Goal: Information Seeking & Learning: Compare options

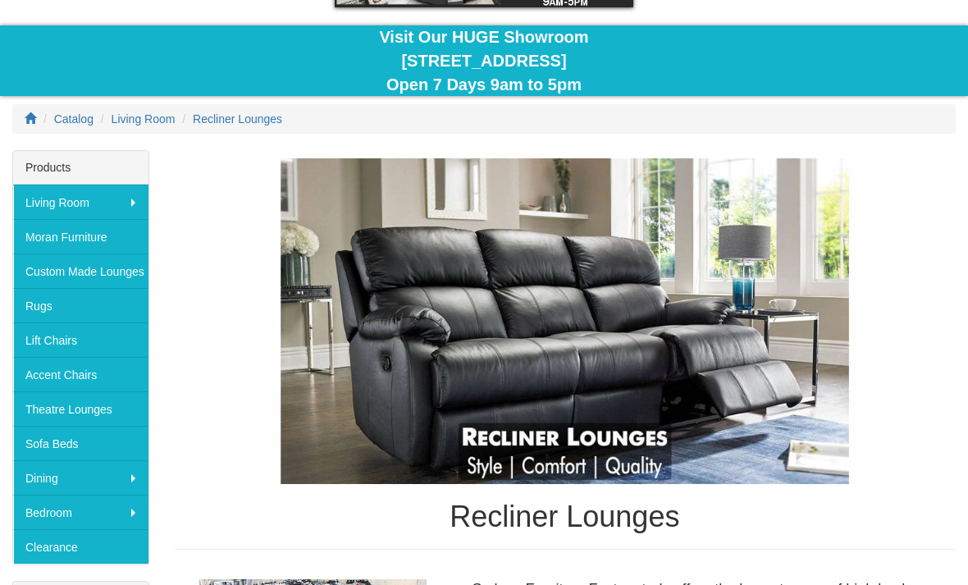
scroll to position [138, 0]
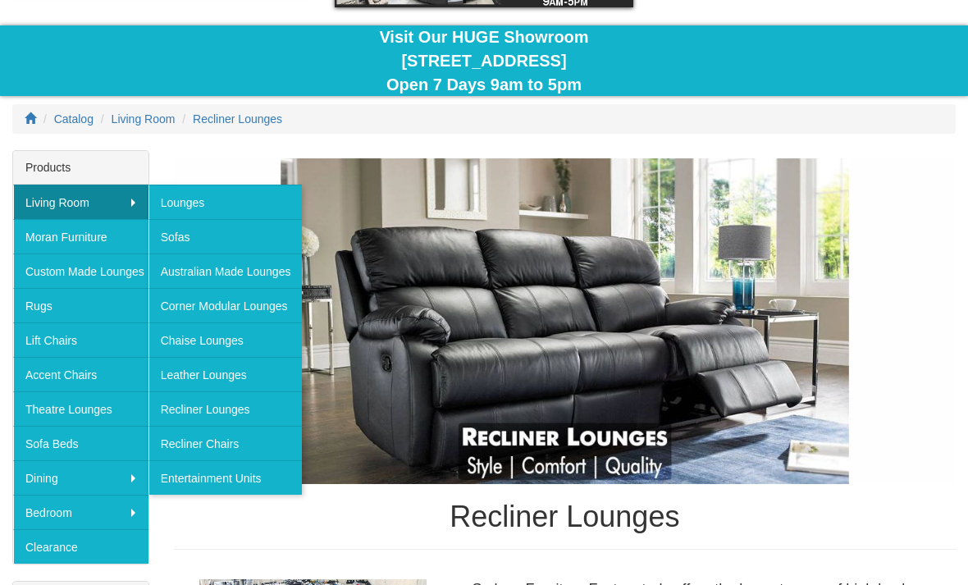
click at [235, 439] on link "Recliner Chairs" at bounding box center [226, 443] width 154 height 34
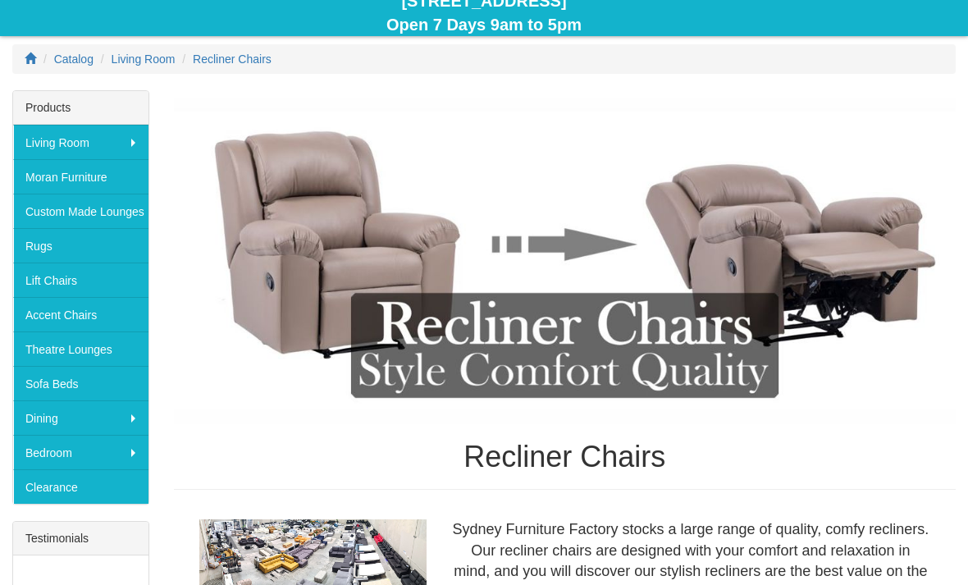
scroll to position [206, 0]
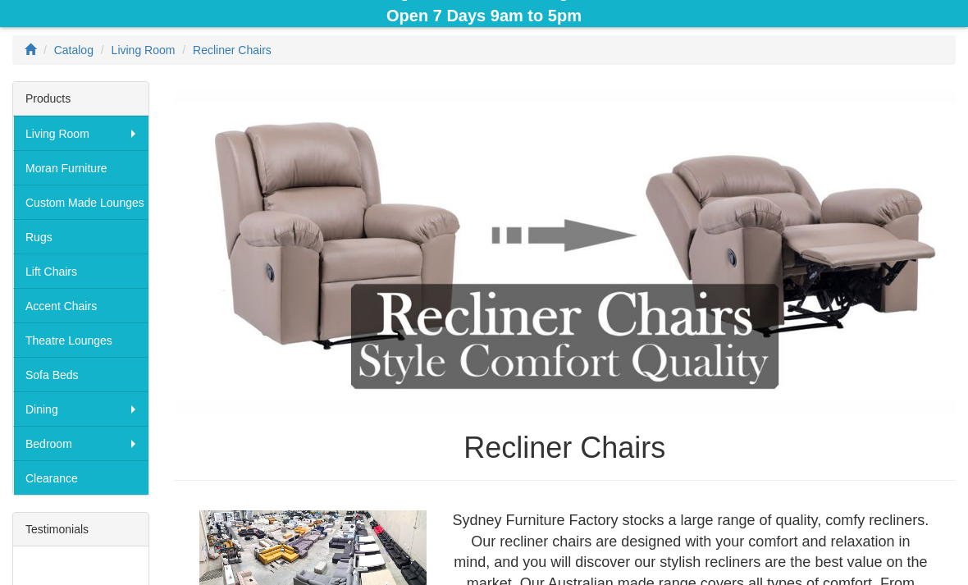
click at [80, 373] on link "Sofa Beds" at bounding box center [80, 375] width 135 height 34
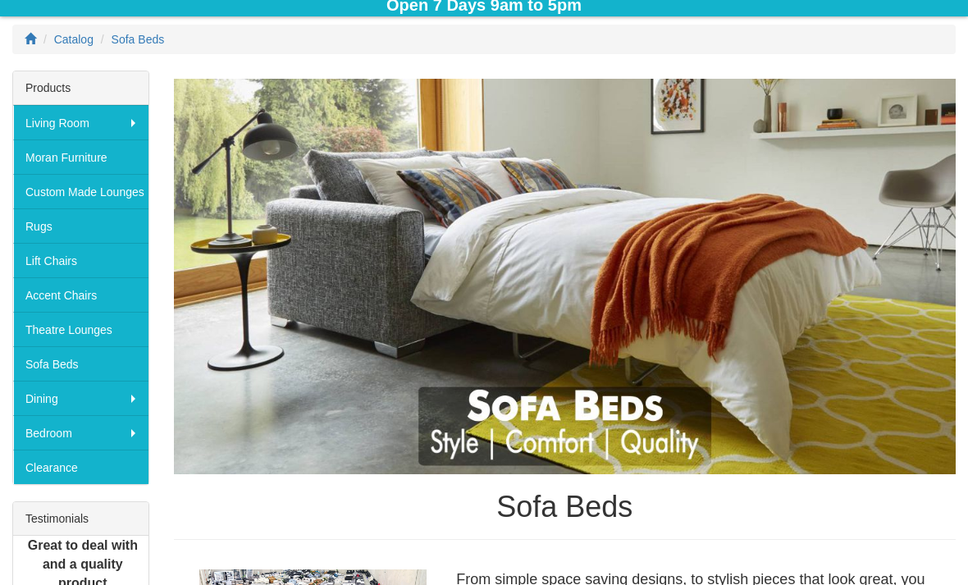
scroll to position [217, 0]
click at [94, 255] on link "Lift Chairs" at bounding box center [80, 260] width 135 height 34
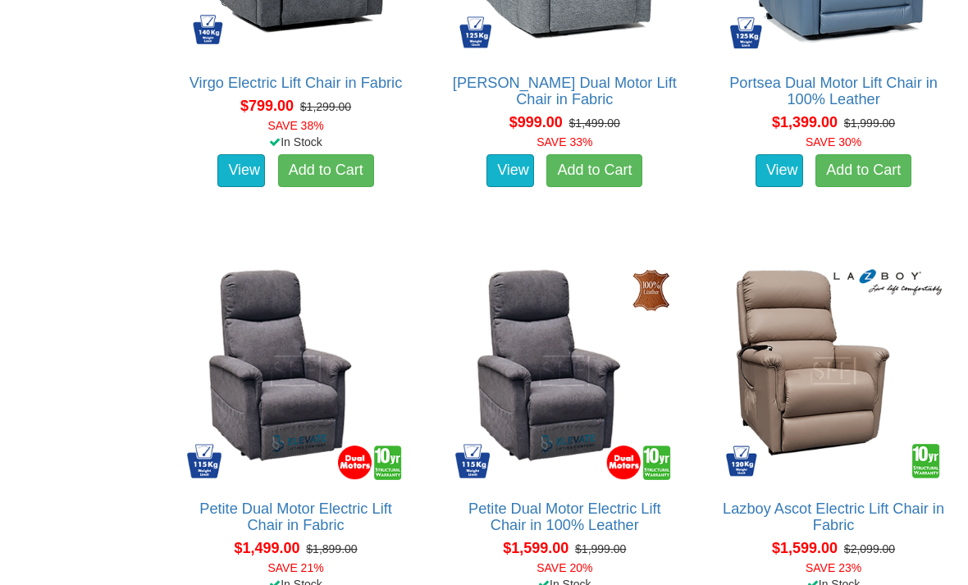
scroll to position [1250, 0]
click at [306, 529] on link "Petite Dual Motor Electric Lift Chair in Fabric" at bounding box center [295, 516] width 193 height 33
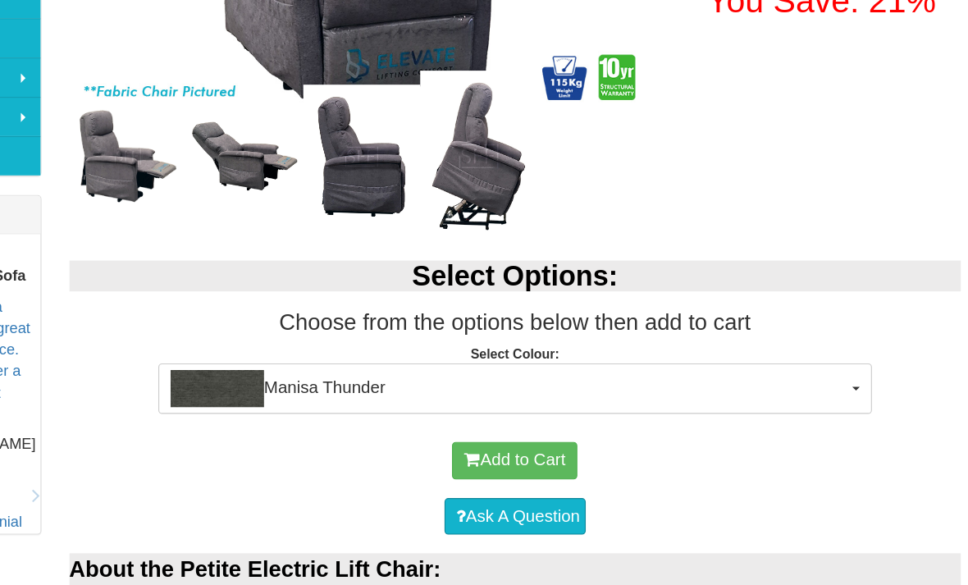
scroll to position [523, 0]
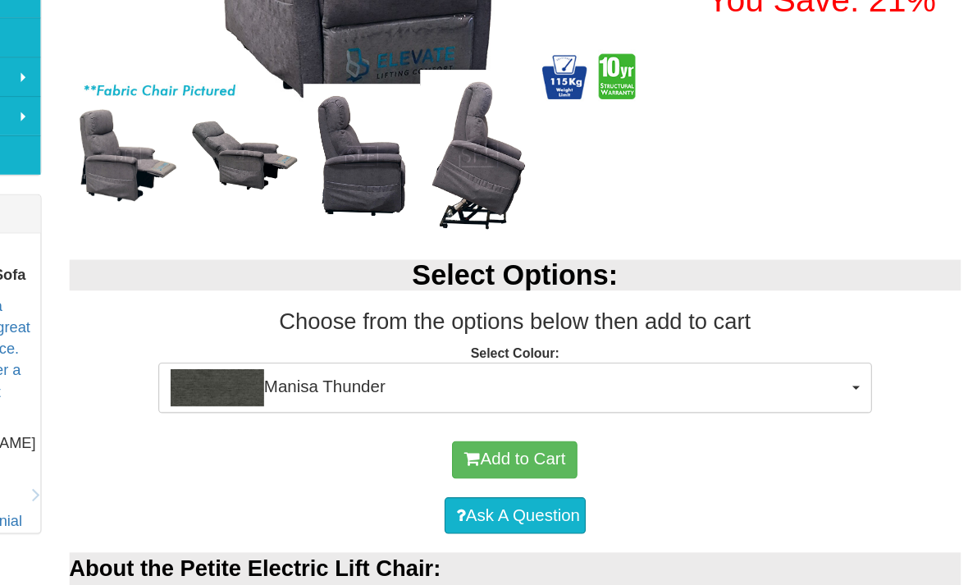
click at [756, 344] on button "Manisa Thunder" at bounding box center [565, 366] width 626 height 44
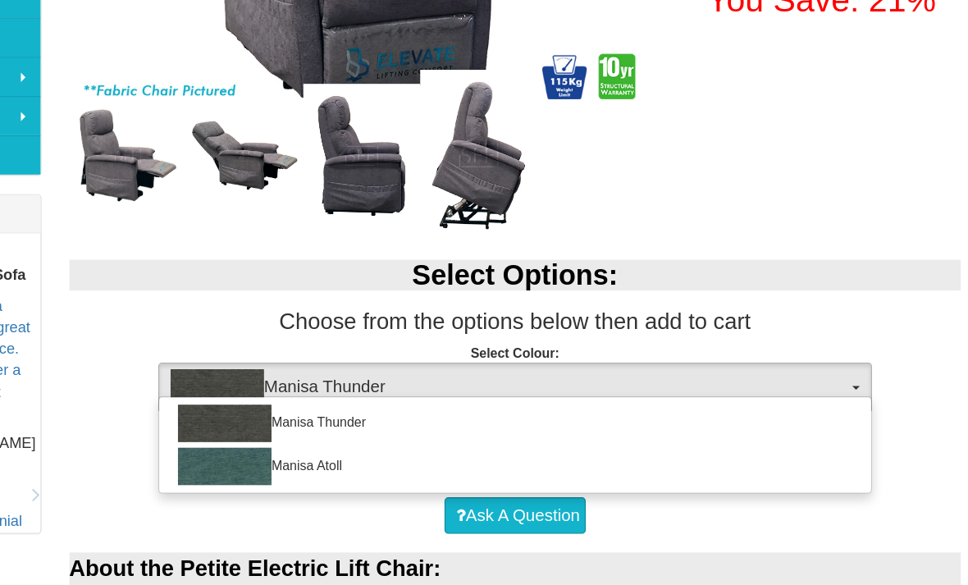
click at [830, 324] on div at bounding box center [484, 292] width 968 height 585
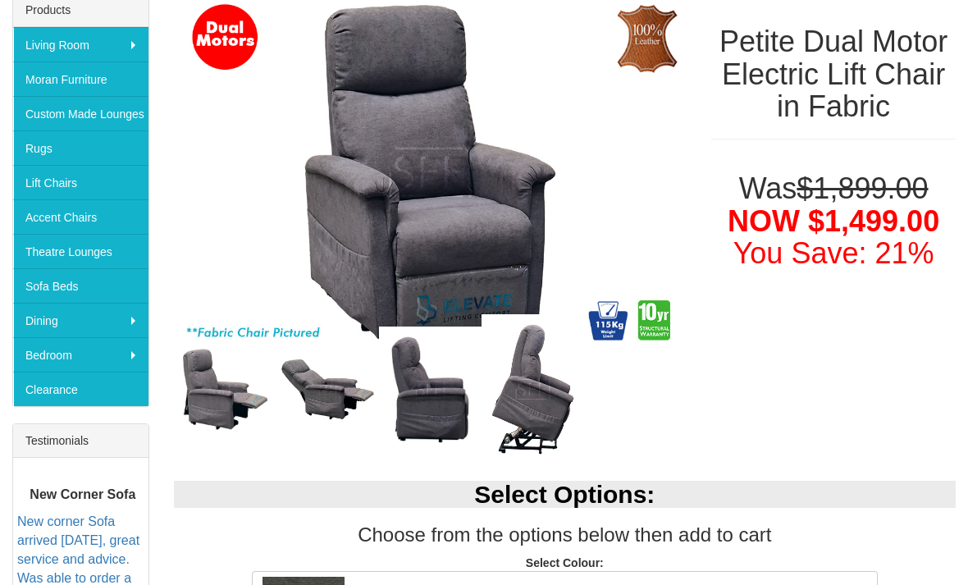
scroll to position [293, 0]
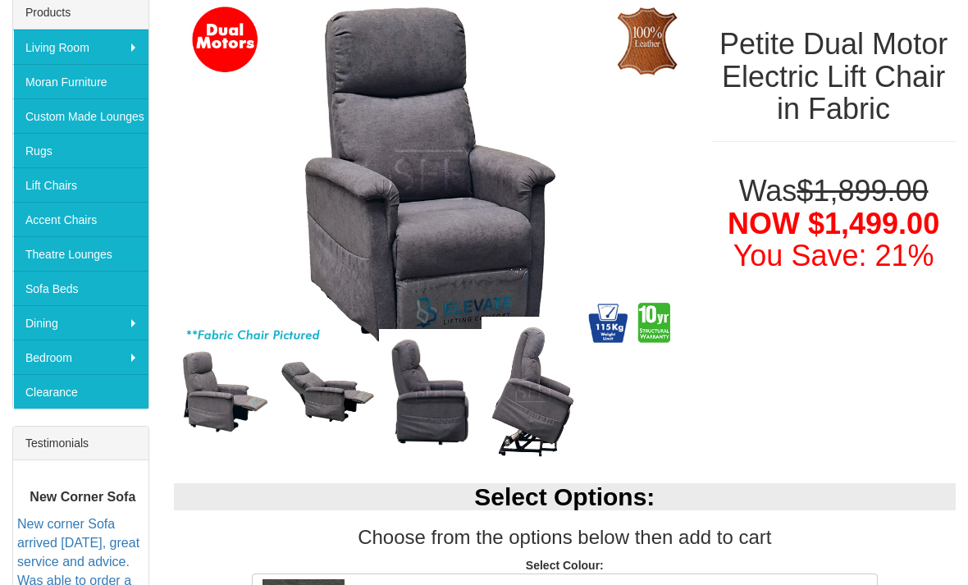
click at [319, 398] on img at bounding box center [328, 391] width 103 height 75
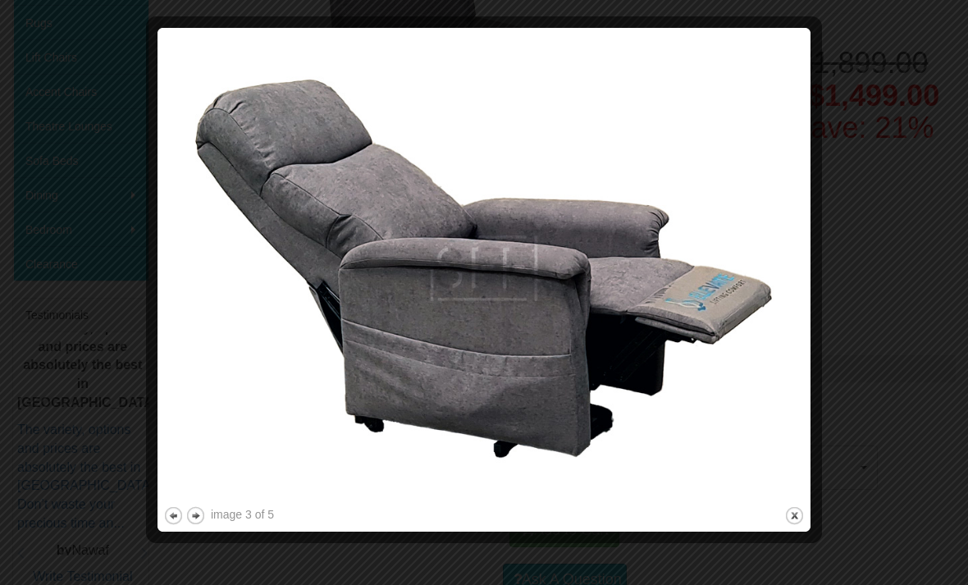
scroll to position [417, 0]
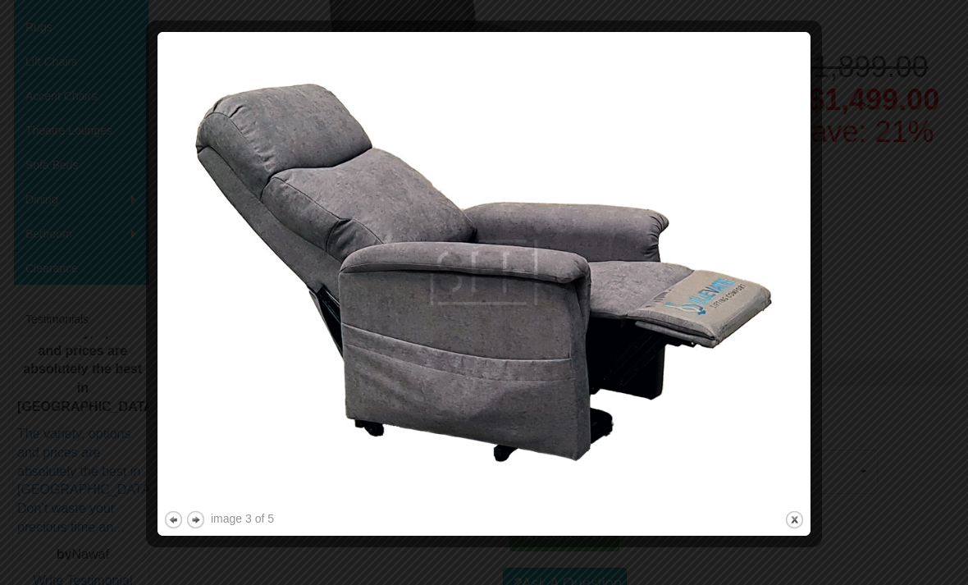
click at [181, 519] on button "previous" at bounding box center [173, 520] width 21 height 21
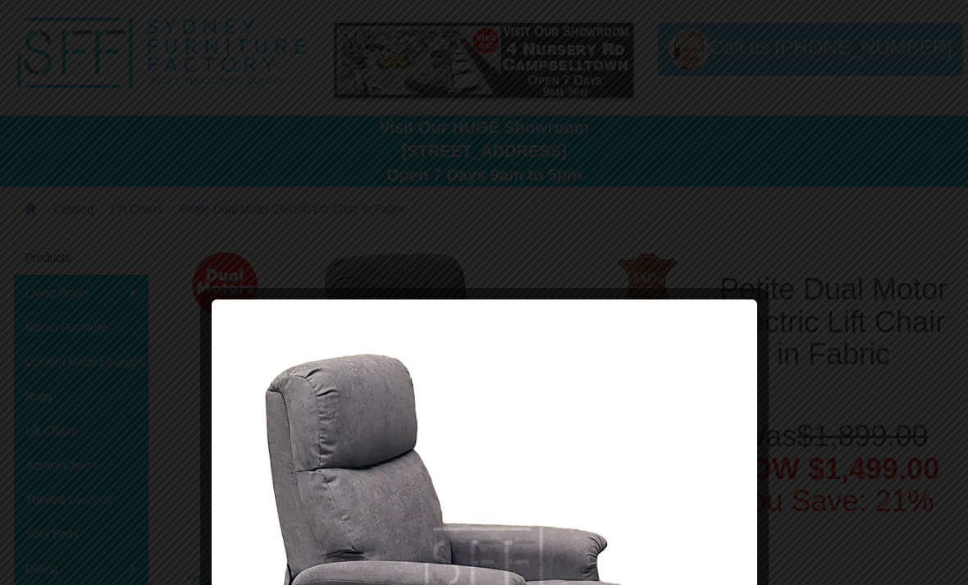
scroll to position [0, 0]
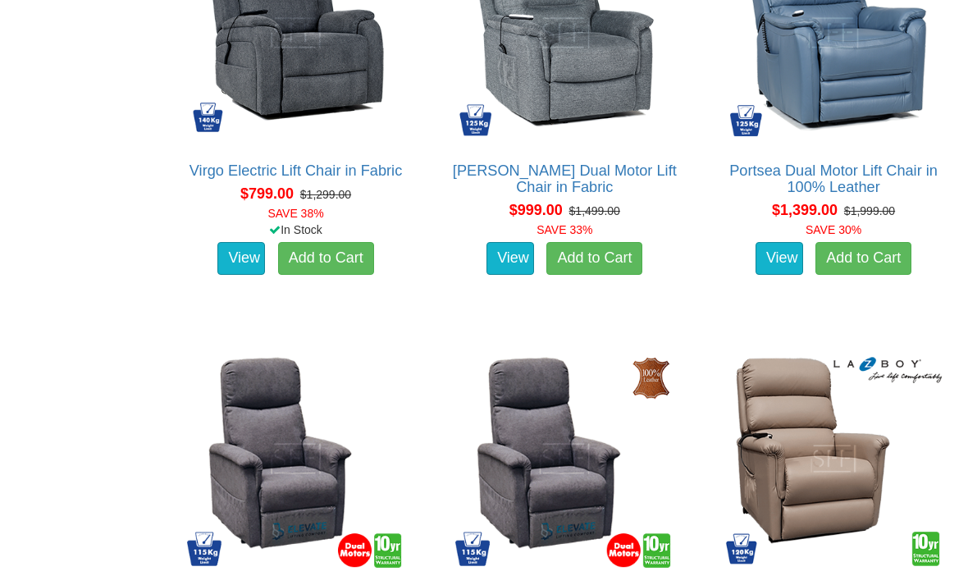
scroll to position [1205, 0]
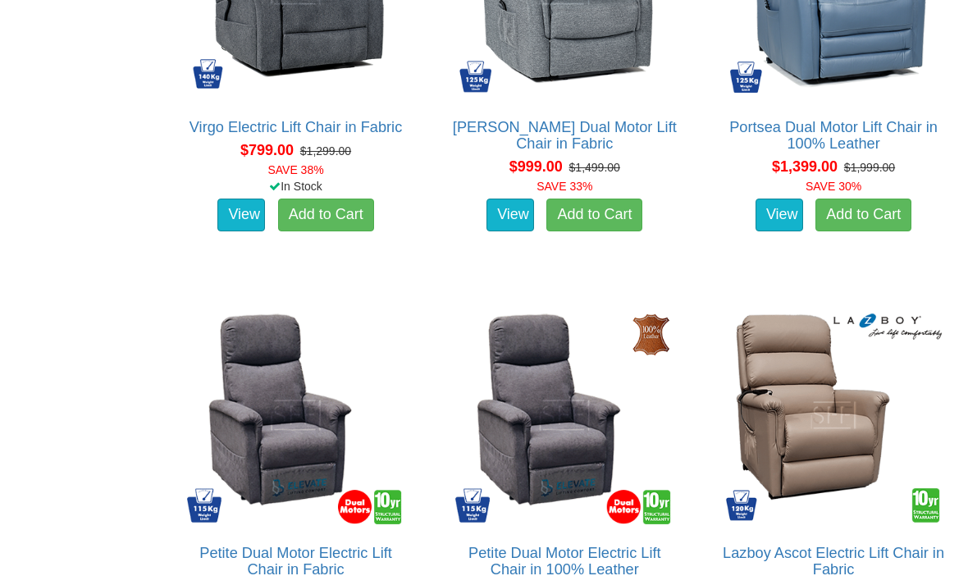
click at [816, 451] on img at bounding box center [833, 416] width 226 height 226
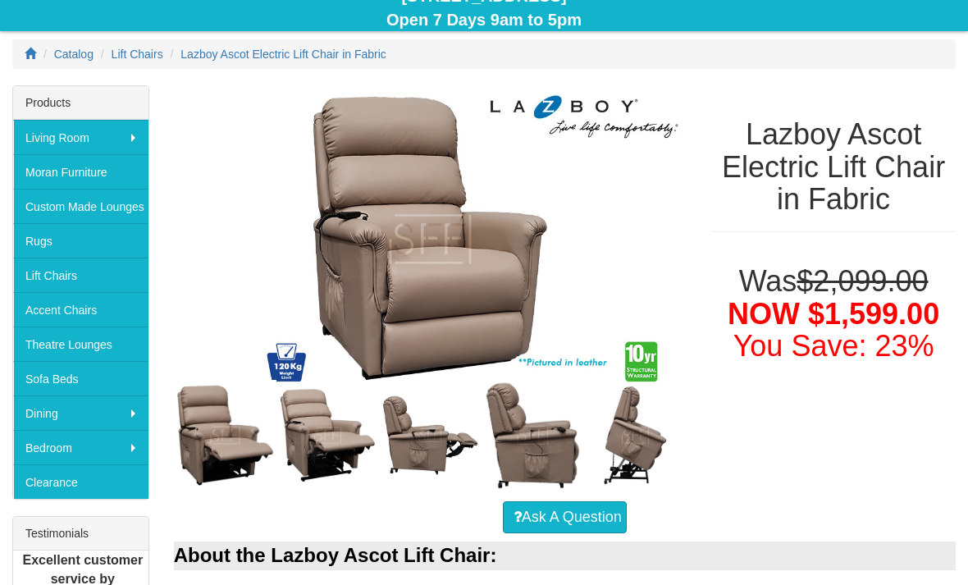
scroll to position [246, 0]
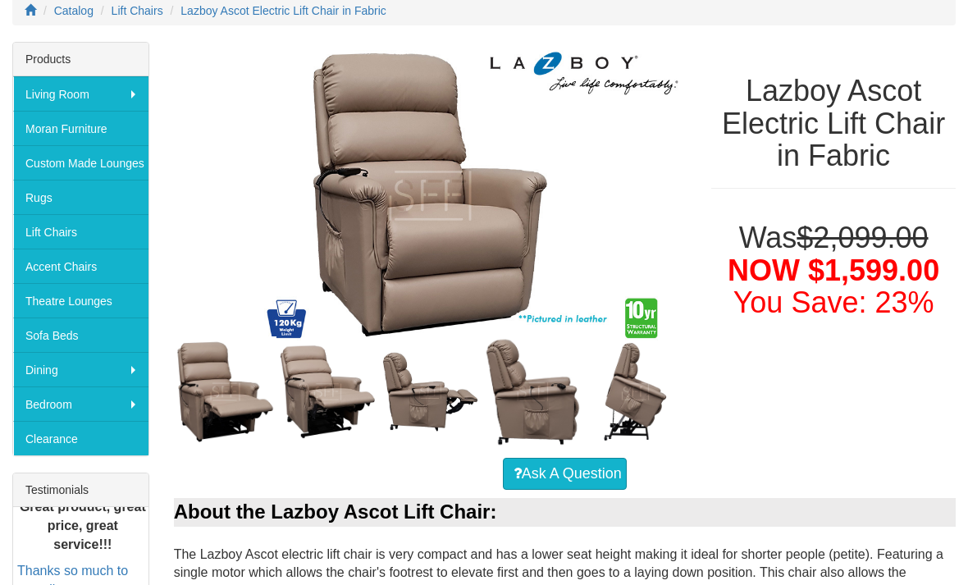
click at [437, 401] on img at bounding box center [430, 392] width 103 height 84
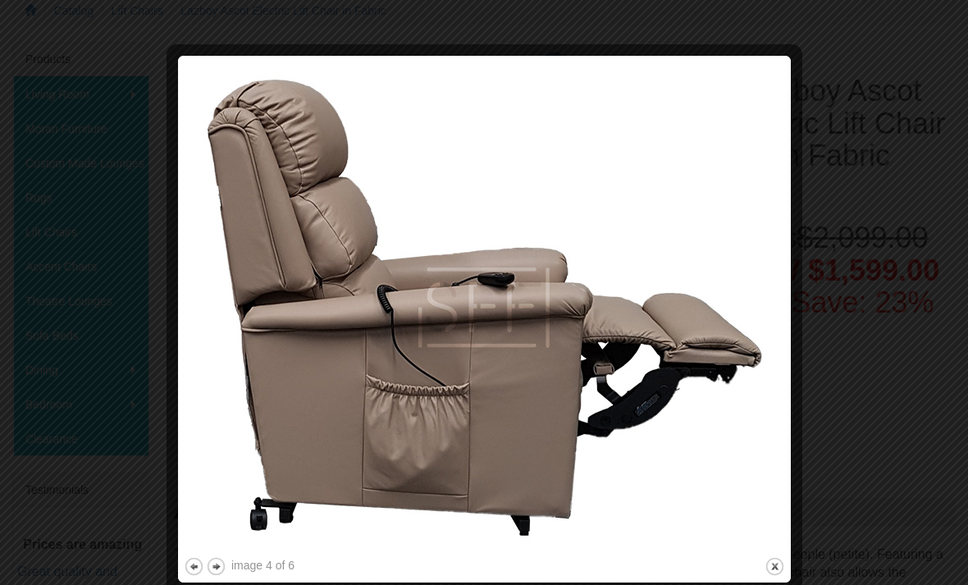
click at [864, 142] on div at bounding box center [484, 292] width 968 height 585
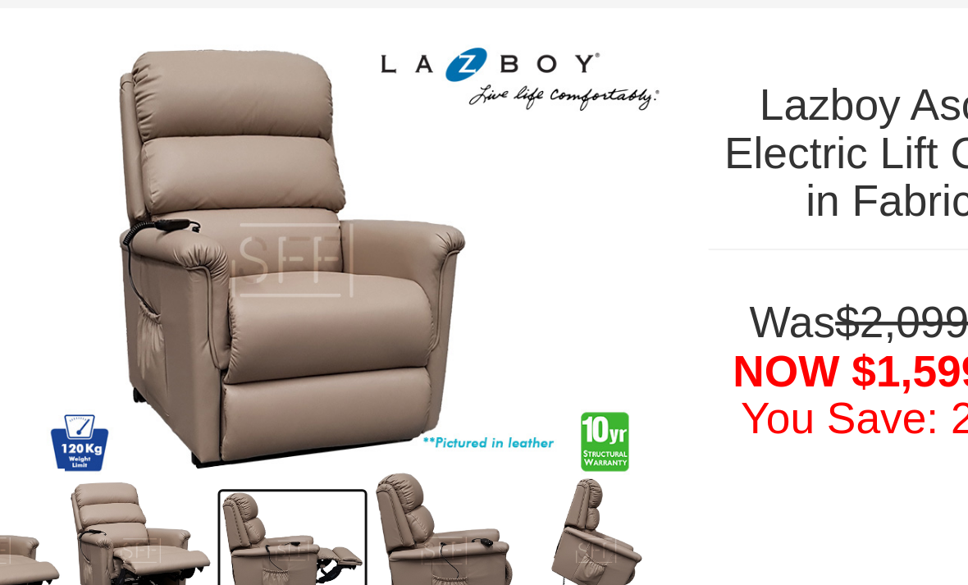
scroll to position [266, 0]
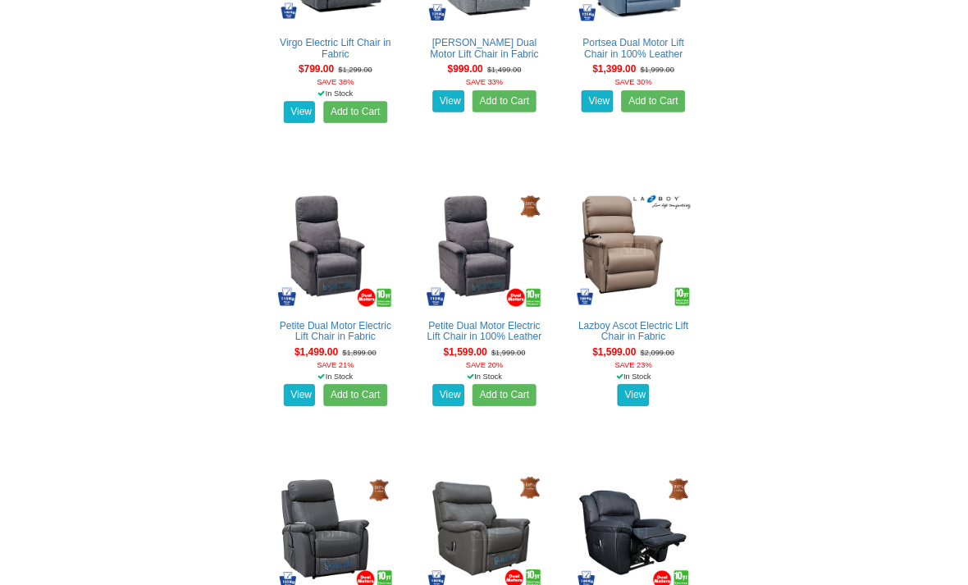
scroll to position [1413, 0]
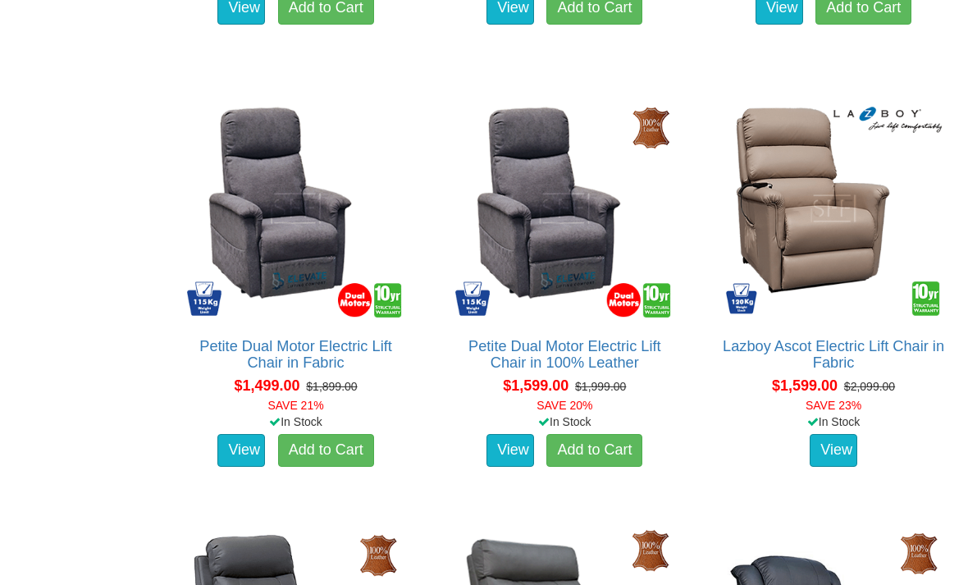
click at [345, 371] on link "Petite Dual Motor Electric Lift Chair in Fabric" at bounding box center [295, 354] width 193 height 33
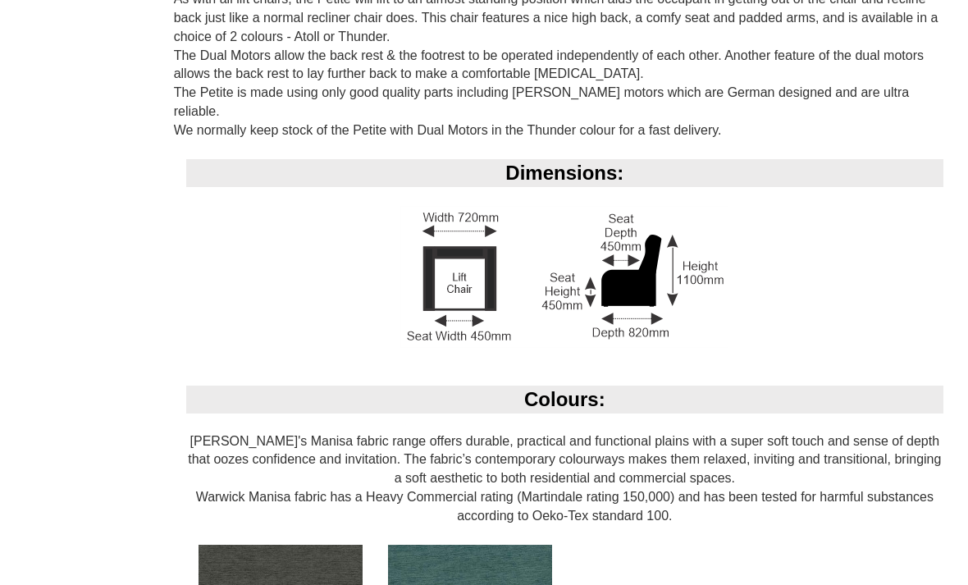
scroll to position [1127, 0]
